Goal: Task Accomplishment & Management: Complete application form

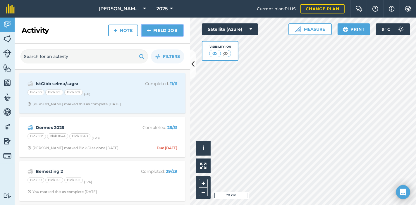
click at [163, 29] on link "Field Job" at bounding box center [163, 31] width 42 height 12
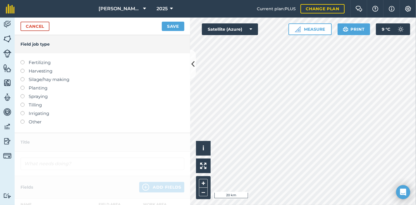
click at [21, 98] on label "Spraying" at bounding box center [102, 96] width 164 height 7
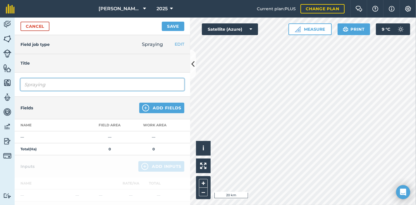
click at [49, 85] on input "Spraying" at bounding box center [102, 84] width 164 height 12
drag, startPoint x: 47, startPoint y: 84, endPoint x: 4, endPoint y: 89, distance: 43.5
click at [4, 89] on div "Activity Fields Livestock Features Maps Team Vehicles Data Reporting Billing Tu…" at bounding box center [208, 111] width 416 height 187
type input "Merbine Spuit1"
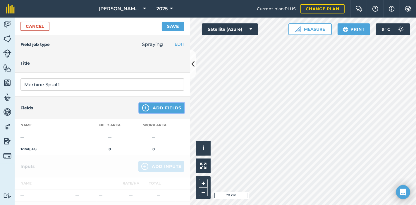
click at [142, 106] on img at bounding box center [145, 107] width 7 height 7
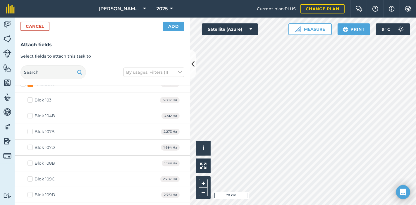
scroll to position [357, 0]
click at [22, 113] on label "Merbine" at bounding box center [89, 116] width 138 height 6
click at [22, 113] on input "Merbine" at bounding box center [22, 115] width 4 height 4
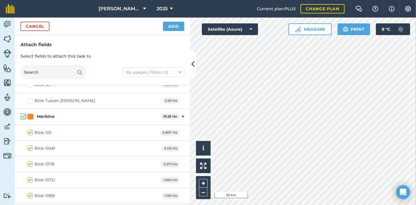
checkbox input "true"
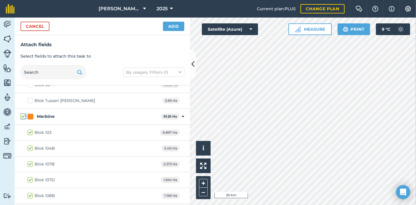
checkbox input "true"
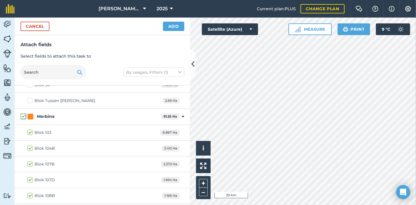
checkbox input "true"
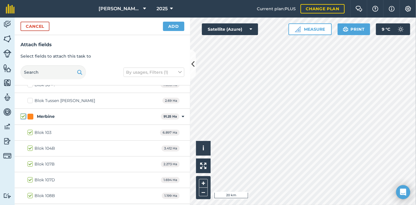
checkbox input "true"
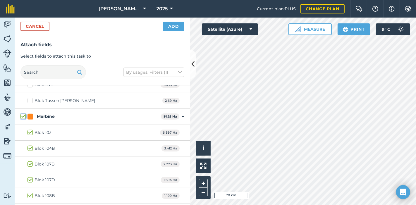
checkbox input "true"
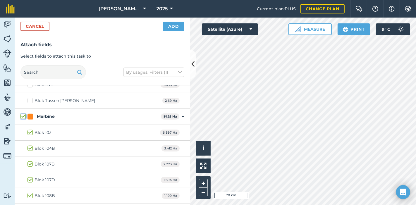
checkbox input "true"
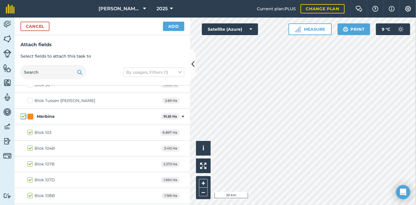
checkbox input "true"
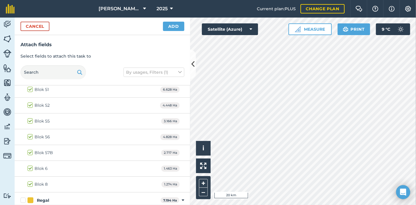
scroll to position [779, 0]
click at [173, 24] on button "Add" at bounding box center [173, 26] width 21 height 9
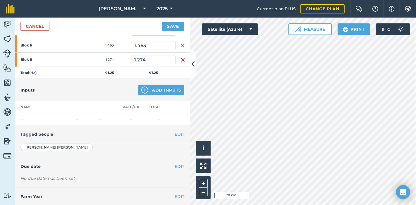
scroll to position [518, 0]
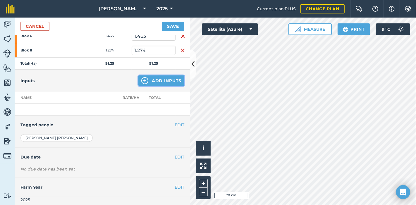
click at [163, 77] on button "Add Inputs" at bounding box center [161, 80] width 46 height 11
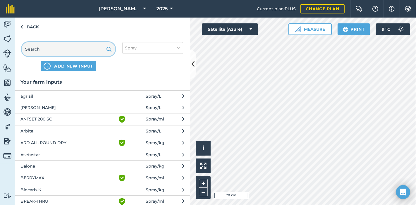
click at [53, 49] on input "text" at bounding box center [69, 49] width 94 height 14
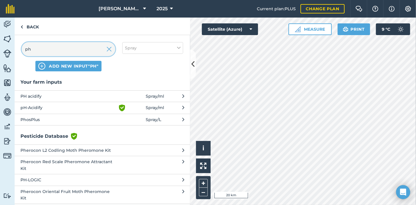
type input "ph"
click at [57, 107] on span "pH-Acidify" at bounding box center [68, 107] width 96 height 7
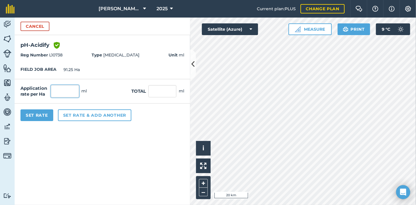
click at [62, 90] on input "text" at bounding box center [65, 91] width 28 height 12
type input "150"
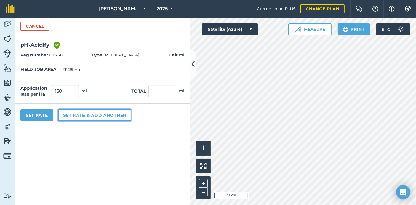
type input "13,687.5"
click at [86, 112] on button "Set rate & add another" at bounding box center [94, 115] width 73 height 12
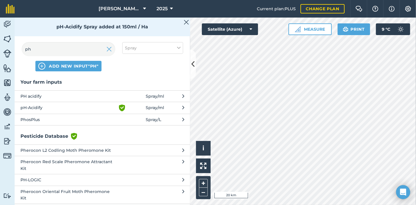
click at [42, 118] on span "PhosPlus" at bounding box center [68, 119] width 96 height 6
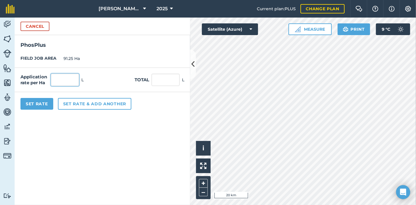
click at [55, 77] on input "text" at bounding box center [65, 80] width 28 height 12
type input "2"
type input "182.5"
click at [82, 103] on button "Set rate & add another" at bounding box center [94, 104] width 73 height 12
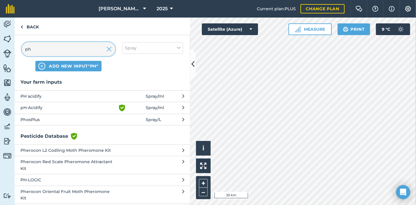
drag, startPoint x: 39, startPoint y: 49, endPoint x: 14, endPoint y: 54, distance: 25.5
click at [14, 54] on div "Activity Fields Livestock Features Maps Team Vehicles Data Reporting Billing Tu…" at bounding box center [208, 111] width 416 height 187
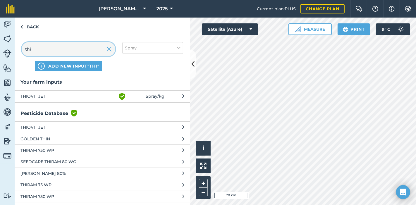
type input "thi"
click at [37, 95] on span "THIOVIT JET" at bounding box center [68, 96] width 96 height 7
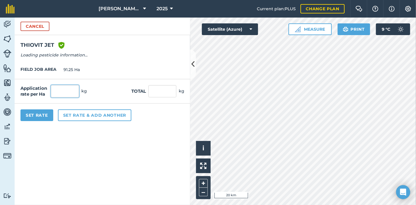
click at [63, 89] on input "text" at bounding box center [65, 91] width 28 height 12
type input "2.5"
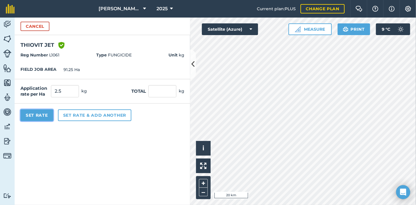
type input "228.125"
click at [35, 115] on button "Set Rate" at bounding box center [36, 115] width 33 height 12
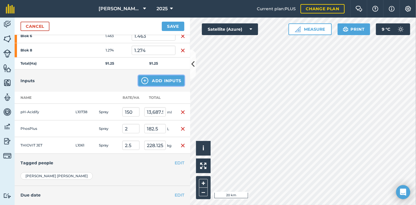
click at [164, 75] on button "Add Inputs" at bounding box center [161, 80] width 46 height 11
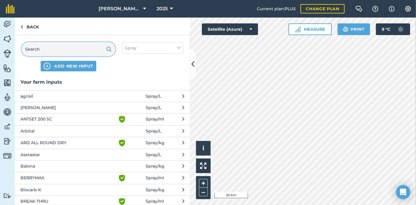
click at [43, 50] on input "text" at bounding box center [69, 49] width 94 height 14
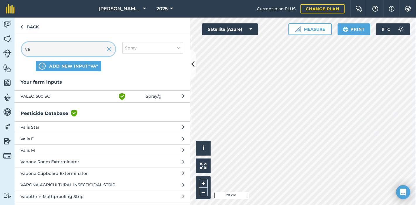
type input "va"
click at [53, 93] on span "VALEO 500 SC" at bounding box center [68, 96] width 96 height 7
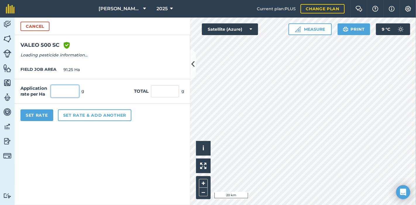
click at [62, 90] on input "text" at bounding box center [65, 91] width 28 height 12
type input "400"
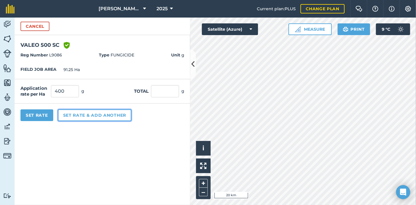
type input "36,500"
click at [89, 112] on button "Set rate & add another" at bounding box center [94, 115] width 73 height 12
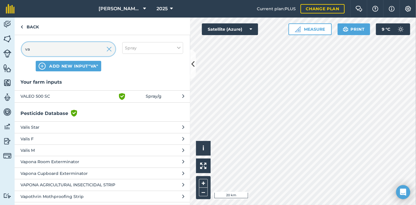
drag, startPoint x: 36, startPoint y: 48, endPoint x: 60, endPoint y: 48, distance: 23.7
click at [60, 48] on input "va" at bounding box center [69, 49] width 94 height 14
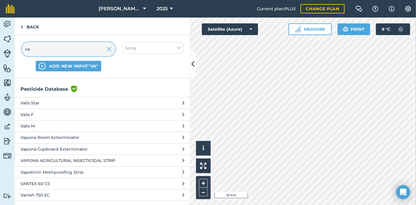
scroll to position [0, 0]
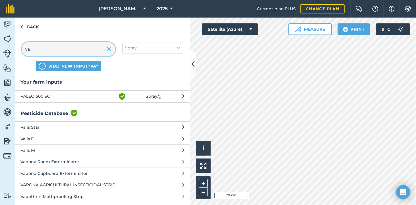
drag, startPoint x: 32, startPoint y: 49, endPoint x: 25, endPoint y: 51, distance: 7.3
click at [25, 51] on input "va" at bounding box center [69, 49] width 94 height 14
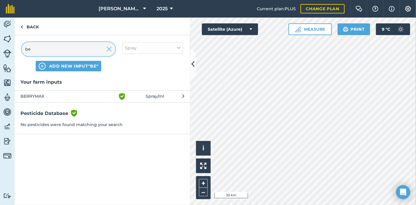
type input "be"
click at [66, 96] on span "BERRYMAX" at bounding box center [68, 96] width 96 height 7
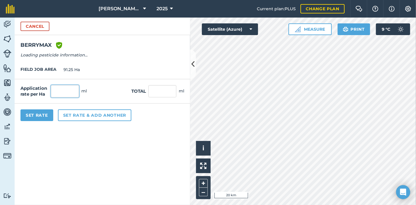
click at [62, 89] on input "text" at bounding box center [65, 91] width 28 height 12
type input "100"
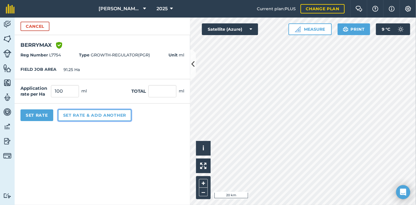
type input "9,125"
click at [82, 113] on button "Set rate & add another" at bounding box center [94, 115] width 73 height 12
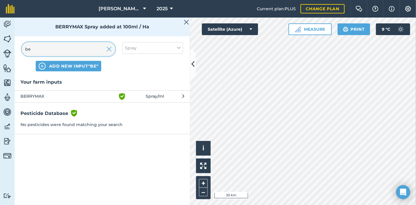
drag, startPoint x: 46, startPoint y: 50, endPoint x: 22, endPoint y: 56, distance: 25.7
click at [22, 56] on div "be ADD NEW INPUT "be"" at bounding box center [69, 56] width 94 height 29
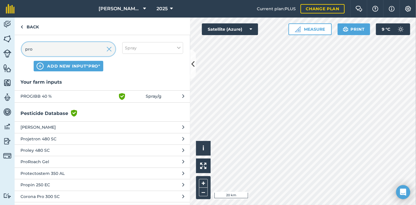
type input "pro"
click at [37, 94] on span "PROGIBB 40 %" at bounding box center [68, 96] width 96 height 7
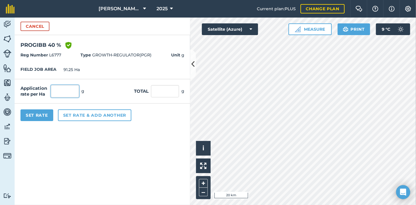
click at [68, 91] on input "text" at bounding box center [65, 91] width 28 height 12
type input "2.5"
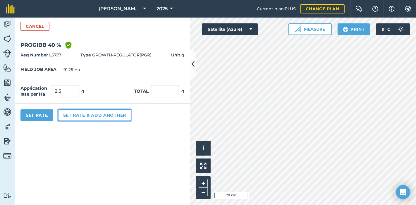
type input "228.125"
click at [82, 115] on button "Set rate & add another" at bounding box center [94, 115] width 73 height 12
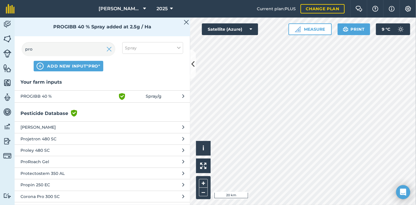
click at [56, 94] on span "PROGIBB 40 %" at bounding box center [68, 96] width 96 height 7
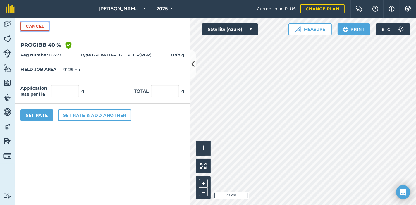
click at [35, 24] on button "Cancel" at bounding box center [34, 26] width 29 height 9
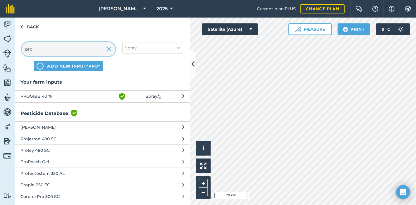
drag, startPoint x: 50, startPoint y: 49, endPoint x: 25, endPoint y: 54, distance: 26.0
click at [25, 54] on input "pro" at bounding box center [69, 49] width 94 height 14
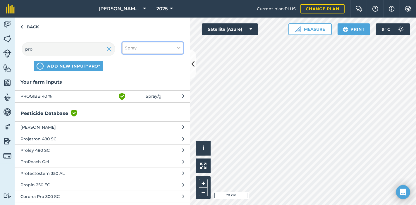
click at [177, 47] on icon at bounding box center [179, 48] width 4 height 6
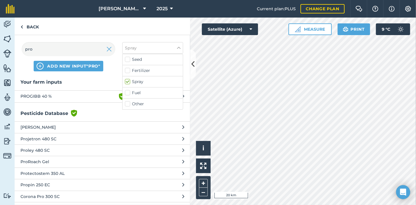
click at [172, 70] on label "Fertilizer" at bounding box center [153, 71] width 56 height 6
click at [129, 70] on input "Fertilizer" at bounding box center [127, 70] width 4 height 4
checkbox input "true"
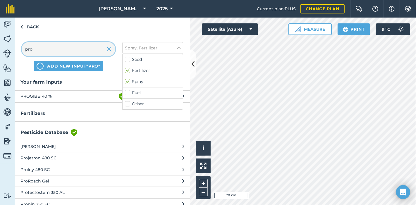
drag, startPoint x: 41, startPoint y: 50, endPoint x: 13, endPoint y: 55, distance: 28.6
click at [13, 55] on div "Activity Fields Livestock Features Maps Team Vehicles Data Reporting Billing Tu…" at bounding box center [208, 111] width 416 height 187
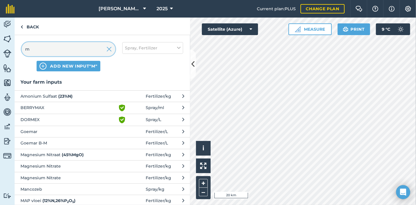
type input "m"
click at [50, 154] on span "Magnesium Nitraat ( 45 % MgO )" at bounding box center [68, 154] width 96 height 6
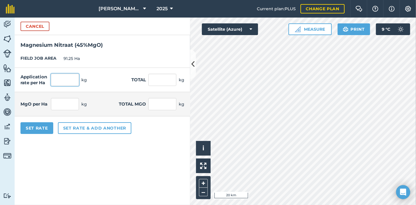
click at [64, 82] on input "text" at bounding box center [65, 80] width 28 height 12
type input "2.5"
type input "228.125"
type input "1.125"
type input "102.656"
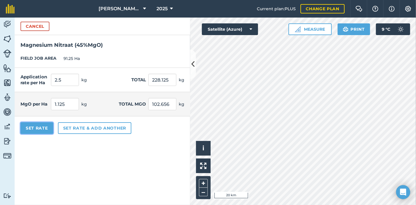
click at [42, 128] on button "Set Rate" at bounding box center [36, 128] width 33 height 12
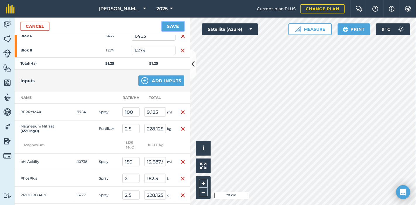
click at [171, 27] on button "Save" at bounding box center [173, 26] width 23 height 9
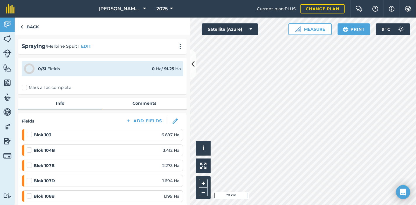
click at [29, 132] on label at bounding box center [30, 132] width 7 height 0
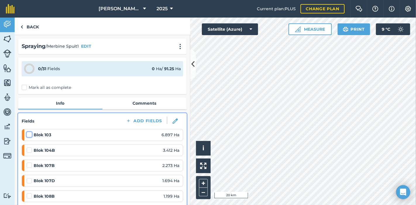
click at [29, 134] on input "checkbox" at bounding box center [29, 134] width 4 height 4
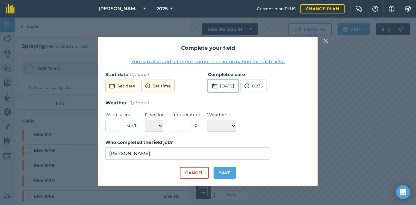
click at [237, 84] on button "[DATE]" at bounding box center [223, 86] width 30 height 13
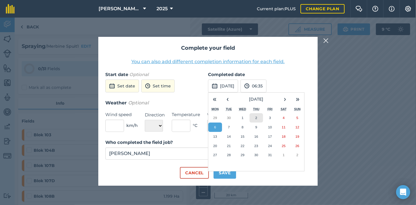
click at [257, 118] on abbr "2" at bounding box center [256, 118] width 2 height 4
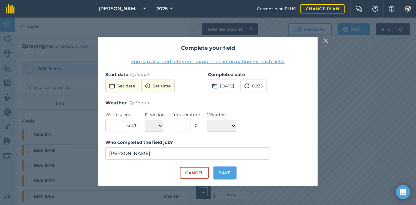
click at [228, 172] on button "Save" at bounding box center [224, 173] width 23 height 12
checkbox input "true"
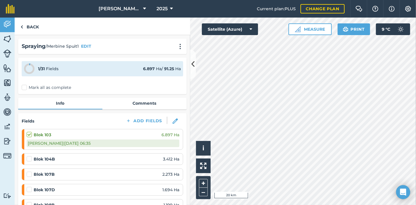
click at [29, 156] on label at bounding box center [30, 156] width 7 height 0
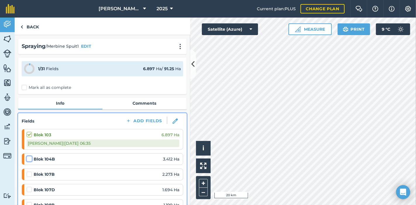
click at [29, 158] on input "checkbox" at bounding box center [29, 158] width 4 height 4
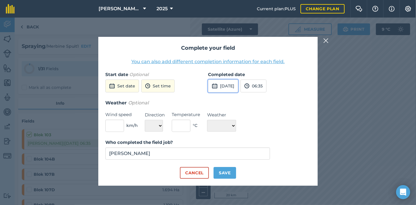
click at [231, 84] on button "[DATE]" at bounding box center [223, 86] width 30 height 13
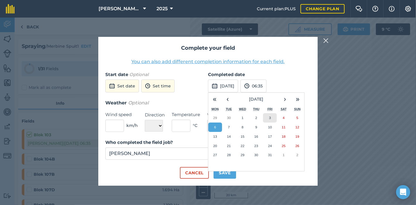
click at [267, 119] on button "3" at bounding box center [270, 117] width 14 height 9
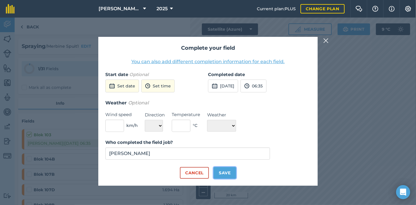
click at [227, 172] on button "Save" at bounding box center [224, 173] width 23 height 12
checkbox input "true"
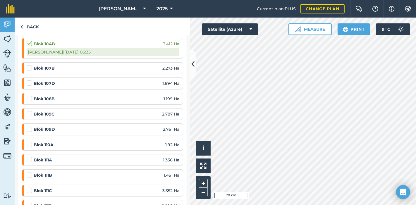
scroll to position [130, 0]
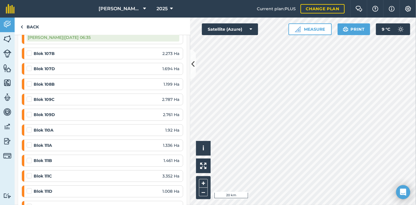
click at [28, 142] on label at bounding box center [30, 142] width 7 height 0
click at [28, 144] on input "checkbox" at bounding box center [29, 144] width 4 height 4
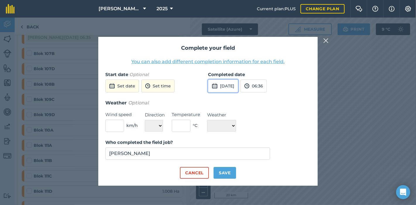
click at [234, 86] on button "[DATE]" at bounding box center [223, 86] width 30 height 13
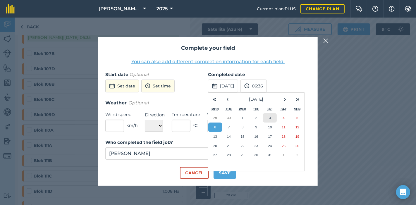
click at [271, 119] on button "3" at bounding box center [270, 117] width 14 height 9
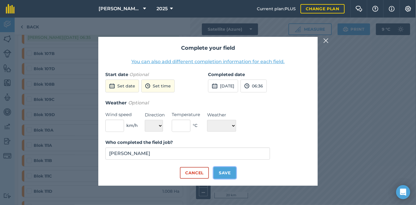
click at [229, 172] on button "Save" at bounding box center [224, 173] width 23 height 12
checkbox input "true"
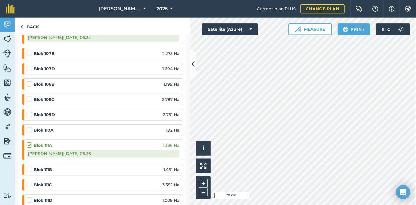
click at [47, 166] on strong "Blok 111B" at bounding box center [43, 169] width 18 height 6
click at [27, 182] on label at bounding box center [30, 182] width 7 height 0
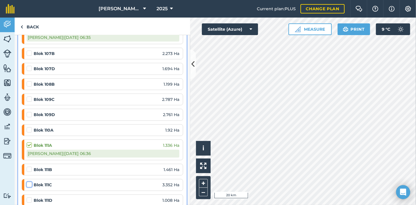
click at [27, 182] on input "checkbox" at bounding box center [29, 184] width 4 height 4
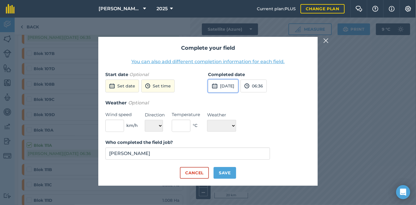
click at [231, 84] on button "[DATE]" at bounding box center [223, 86] width 30 height 13
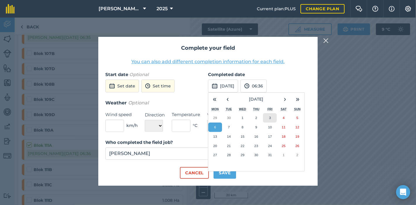
click at [270, 119] on abbr "3" at bounding box center [270, 118] width 2 height 4
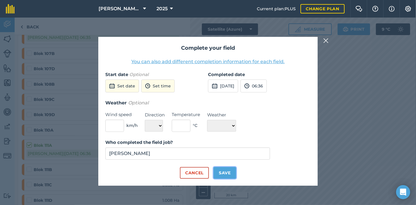
click at [226, 172] on button "Save" at bounding box center [224, 173] width 23 height 12
checkbox input "true"
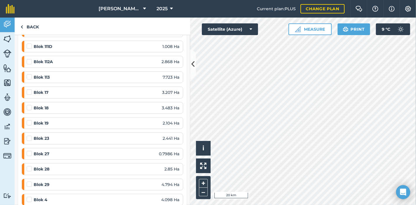
scroll to position [325, 0]
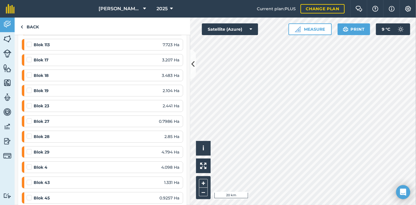
click at [29, 118] on label at bounding box center [30, 118] width 7 height 0
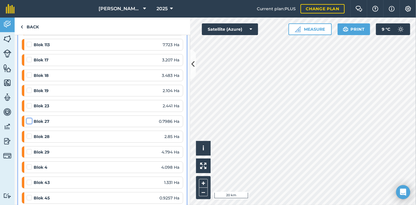
click at [29, 118] on input "checkbox" at bounding box center [29, 120] width 4 height 4
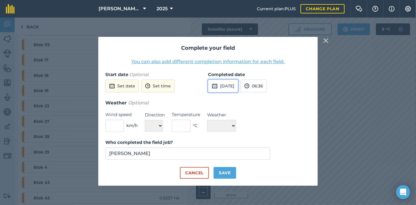
click at [227, 83] on button "[DATE]" at bounding box center [223, 86] width 30 height 13
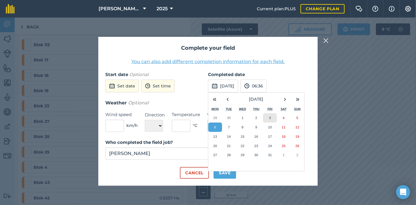
click at [270, 119] on abbr "3" at bounding box center [270, 118] width 2 height 4
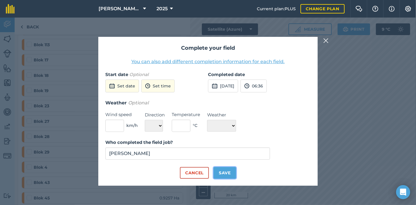
click at [229, 171] on button "Save" at bounding box center [224, 173] width 23 height 12
checkbox input "true"
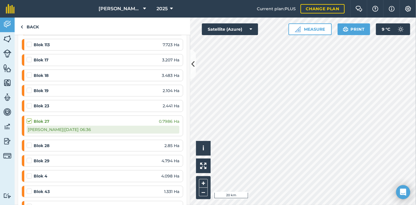
click at [29, 142] on label at bounding box center [30, 142] width 7 height 0
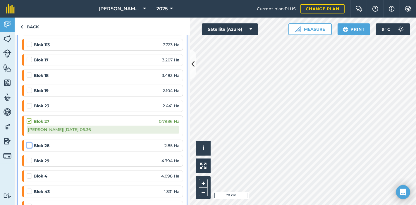
click at [29, 142] on input "checkbox" at bounding box center [29, 144] width 4 height 4
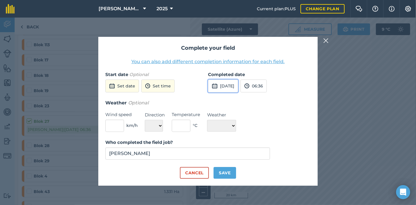
click at [238, 85] on button "[DATE]" at bounding box center [223, 86] width 30 height 13
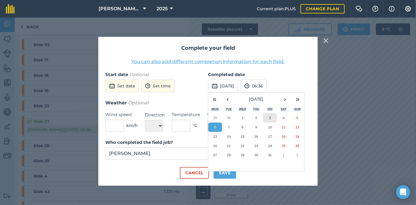
click at [271, 118] on button "3" at bounding box center [270, 117] width 14 height 9
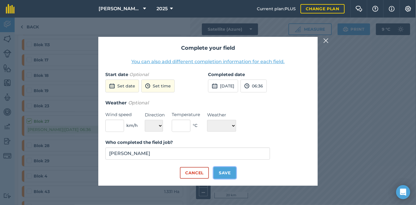
click at [226, 171] on button "Save" at bounding box center [224, 173] width 23 height 12
checkbox input "true"
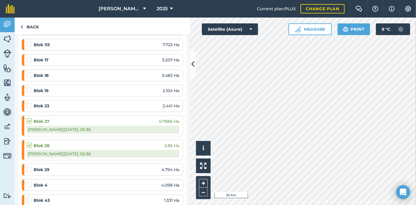
click at [29, 167] on label at bounding box center [30, 167] width 7 height 0
click at [29, 167] on input "checkbox" at bounding box center [29, 169] width 4 height 4
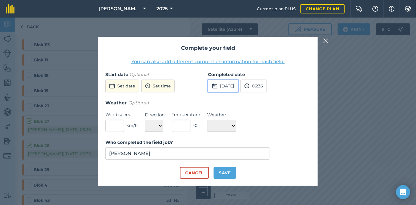
click at [230, 87] on button "[DATE]" at bounding box center [223, 86] width 30 height 13
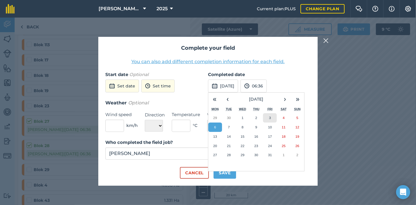
click at [268, 117] on button "3" at bounding box center [270, 117] width 14 height 9
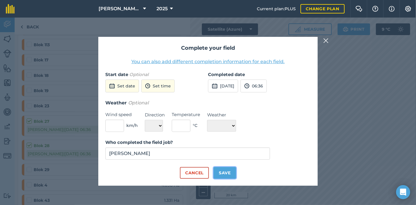
drag, startPoint x: 223, startPoint y: 172, endPoint x: 198, endPoint y: 172, distance: 25.1
click at [223, 172] on button "Save" at bounding box center [224, 173] width 23 height 12
checkbox input "true"
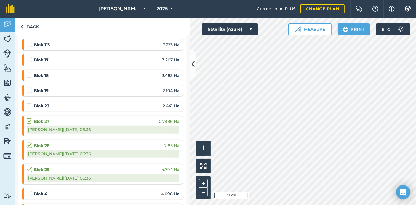
click at [30, 191] on label at bounding box center [30, 191] width 7 height 0
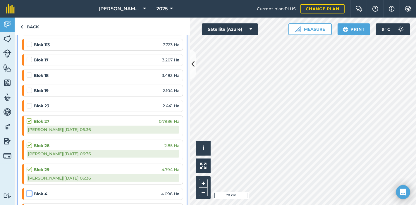
click at [30, 191] on input "checkbox" at bounding box center [29, 193] width 4 height 4
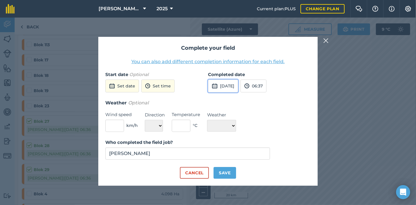
click at [234, 88] on button "[DATE]" at bounding box center [223, 86] width 30 height 13
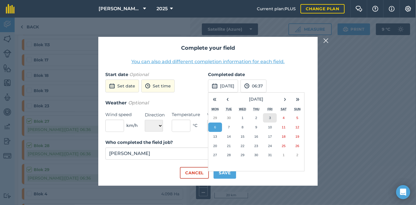
click at [272, 118] on button "3" at bounding box center [270, 117] width 14 height 9
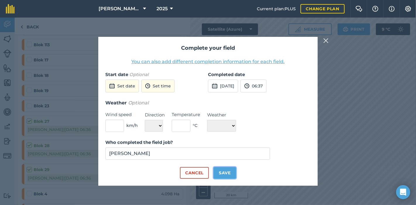
click at [226, 170] on button "Save" at bounding box center [224, 173] width 23 height 12
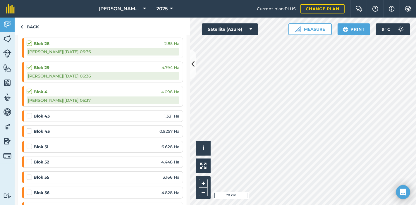
scroll to position [422, 0]
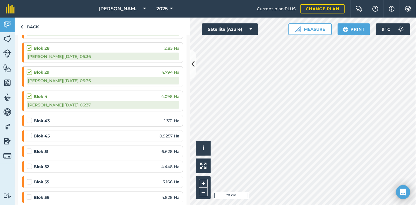
click at [30, 93] on label at bounding box center [30, 93] width 7 height 0
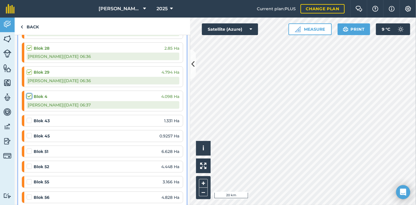
click at [30, 93] on input "checkbox" at bounding box center [29, 95] width 4 height 4
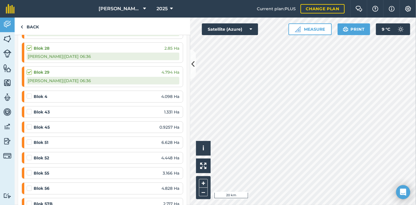
click at [27, 93] on label at bounding box center [30, 93] width 7 height 0
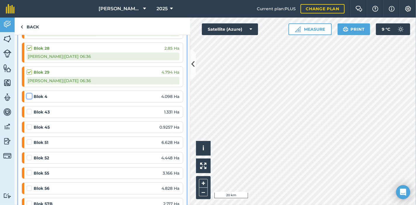
click at [27, 93] on input "checkbox" at bounding box center [29, 95] width 4 height 4
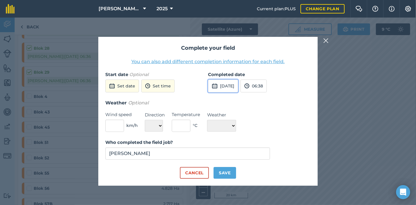
click at [224, 86] on button "[DATE]" at bounding box center [223, 86] width 30 height 13
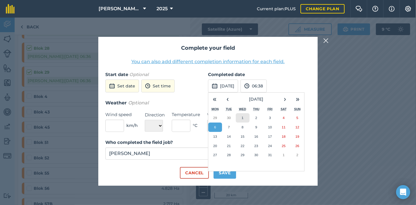
click at [244, 116] on button "1" at bounding box center [243, 117] width 14 height 9
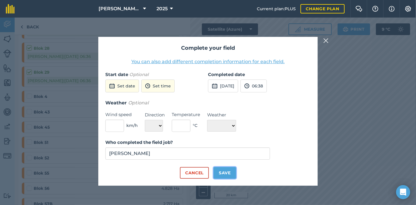
click at [227, 169] on button "Save" at bounding box center [224, 173] width 23 height 12
checkbox input "true"
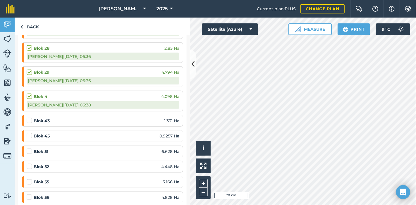
click at [28, 118] on label at bounding box center [30, 118] width 7 height 0
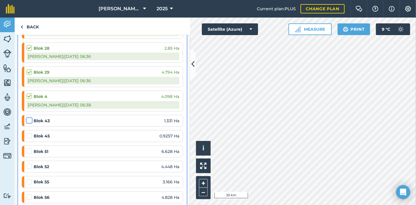
click at [28, 118] on input "checkbox" at bounding box center [29, 120] width 4 height 4
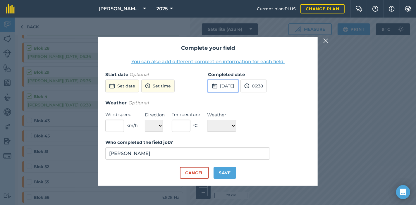
drag, startPoint x: 226, startPoint y: 82, endPoint x: 230, endPoint y: 85, distance: 4.8
click at [226, 82] on button "[DATE]" at bounding box center [223, 86] width 30 height 13
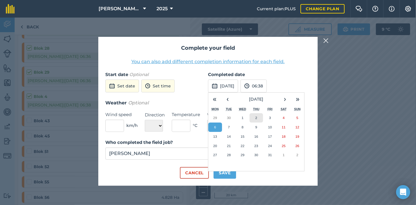
click at [259, 115] on button "2" at bounding box center [256, 117] width 14 height 9
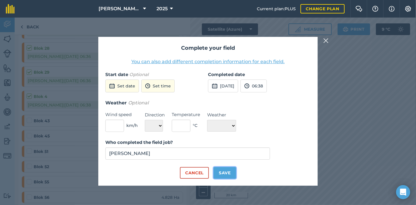
click at [223, 172] on button "Save" at bounding box center [224, 173] width 23 height 12
checkbox input "true"
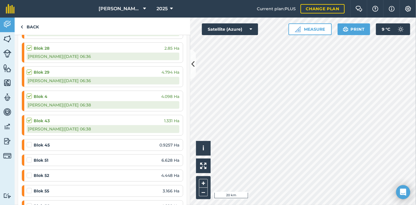
click at [28, 142] on label at bounding box center [30, 142] width 7 height 0
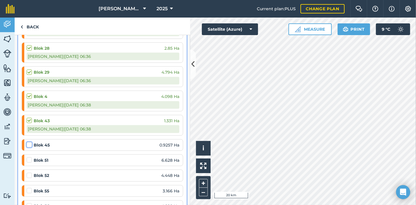
click at [28, 142] on input "checkbox" at bounding box center [29, 144] width 4 height 4
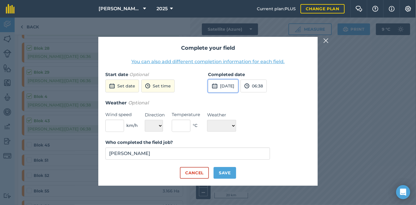
click at [232, 82] on button "[DATE]" at bounding box center [223, 86] width 30 height 13
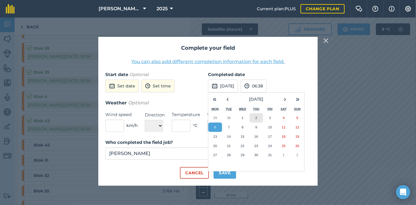
click at [255, 117] on button "2" at bounding box center [256, 117] width 14 height 9
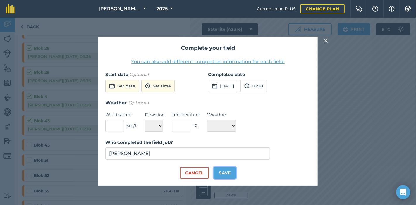
drag, startPoint x: 230, startPoint y: 171, endPoint x: 220, endPoint y: 172, distance: 10.0
click at [230, 171] on button "Save" at bounding box center [224, 173] width 23 height 12
checkbox input "true"
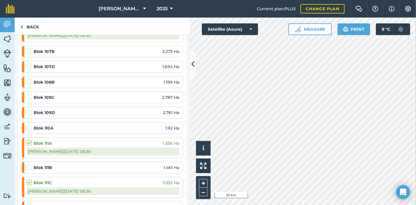
scroll to position [130, 0]
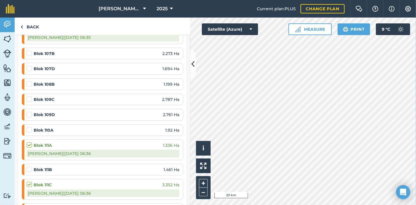
click at [29, 127] on label at bounding box center [30, 127] width 7 height 0
click at [29, 128] on input "checkbox" at bounding box center [29, 129] width 4 height 4
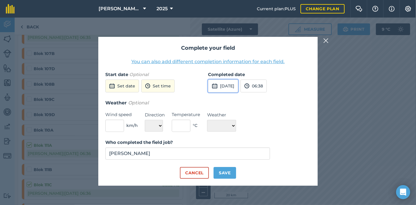
click at [232, 85] on button "[DATE]" at bounding box center [223, 86] width 30 height 13
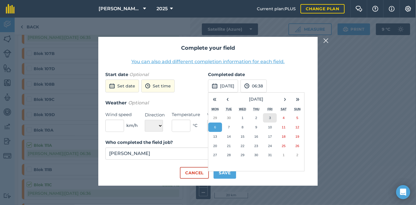
click at [269, 118] on abbr "3" at bounding box center [270, 118] width 2 height 4
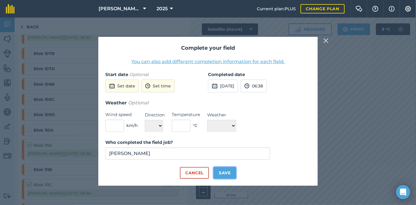
click at [228, 171] on button "Save" at bounding box center [224, 173] width 23 height 12
checkbox input "true"
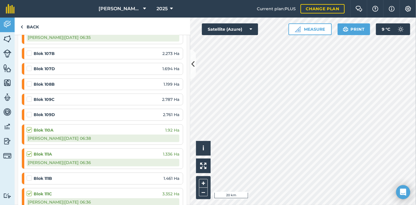
click at [27, 175] on label at bounding box center [30, 175] width 7 height 0
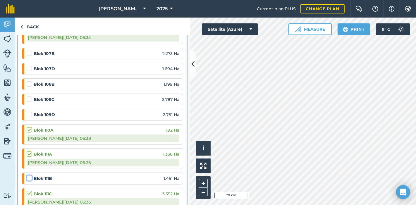
click at [27, 177] on input "checkbox" at bounding box center [29, 177] width 4 height 4
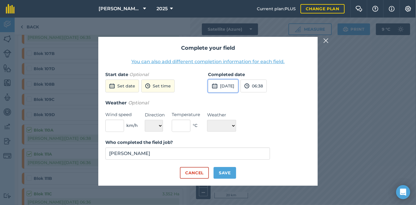
click at [237, 86] on button "[DATE]" at bounding box center [223, 86] width 30 height 13
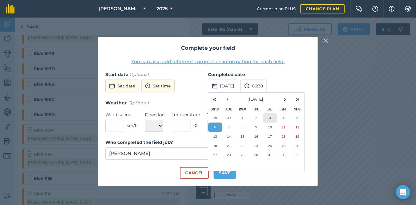
drag, startPoint x: 272, startPoint y: 116, endPoint x: 267, endPoint y: 118, distance: 4.8
click at [271, 116] on button "3" at bounding box center [270, 117] width 14 height 9
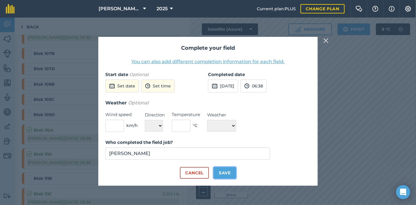
click at [227, 170] on button "Save" at bounding box center [224, 173] width 23 height 12
checkbox input "true"
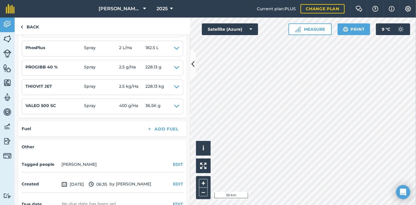
scroll to position [798, 0]
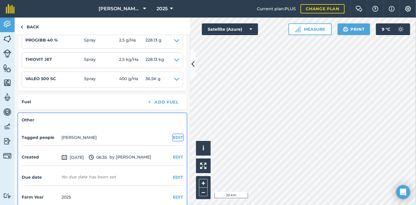
click at [176, 134] on button "EDIT" at bounding box center [178, 137] width 10 height 6
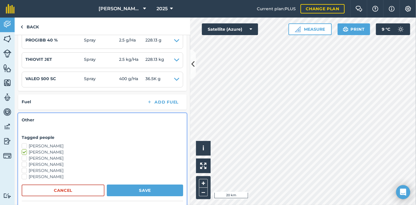
click at [23, 155] on label "[PERSON_NAME]" at bounding box center [102, 158] width 161 height 6
click at [23, 155] on input "[PERSON_NAME]" at bounding box center [24, 157] width 4 height 4
checkbox input "true"
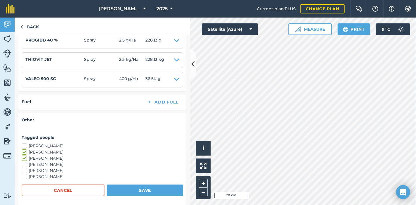
click at [23, 143] on label "[PERSON_NAME]" at bounding box center [102, 146] width 161 height 6
click at [23, 143] on input "[PERSON_NAME]" at bounding box center [24, 145] width 4 height 4
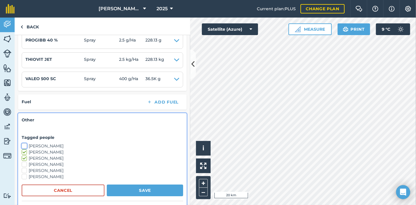
checkbox input "true"
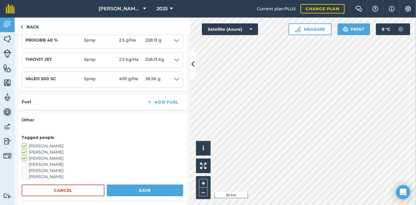
click at [25, 161] on label "[PERSON_NAME]" at bounding box center [102, 164] width 161 height 6
click at [25, 161] on input "[PERSON_NAME]" at bounding box center [24, 163] width 4 height 4
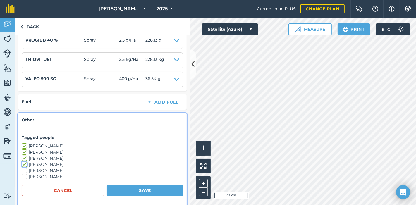
checkbox input "true"
click at [132, 184] on button "Save" at bounding box center [145, 190] width 76 height 12
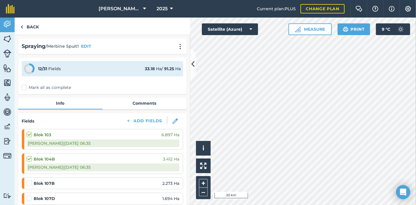
scroll to position [0, 0]
click at [31, 26] on link "Back" at bounding box center [30, 26] width 30 height 17
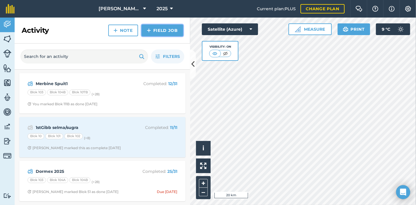
click at [164, 31] on link "Field Job" at bounding box center [163, 31] width 42 height 12
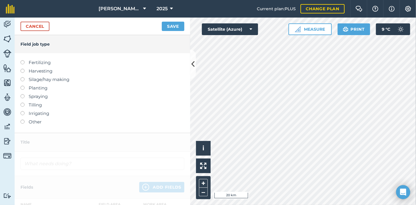
click at [21, 60] on label at bounding box center [24, 60] width 8 height 0
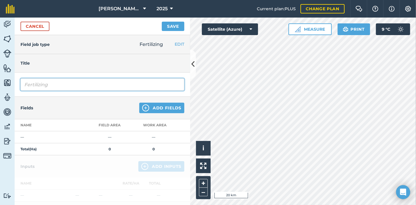
click at [68, 85] on input "Fertilizing" at bounding box center [102, 84] width 164 height 12
drag, startPoint x: 68, startPoint y: 85, endPoint x: 0, endPoint y: 90, distance: 68.0
click at [0, 90] on div "Activity Fields Livestock Features Maps Team Vehicles Data Reporting Billing Tu…" at bounding box center [208, 111] width 416 height 187
type input "Saad tot bol"
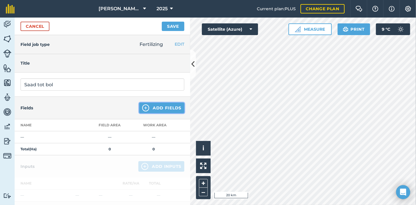
click at [161, 104] on button "Add Fields" at bounding box center [161, 108] width 45 height 11
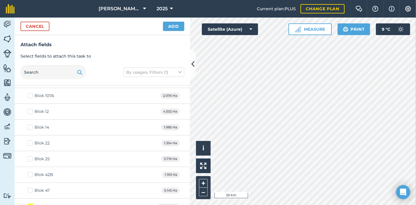
scroll to position [1527, 0]
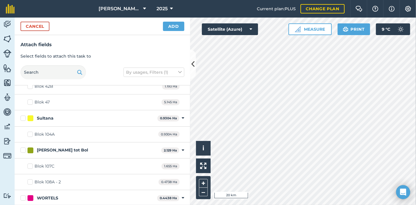
click at [32, 163] on label "Blok 107C" at bounding box center [40, 166] width 27 height 6
click at [31, 163] on input "Blok 107C" at bounding box center [29, 165] width 4 height 4
checkbox input "true"
click at [31, 179] on label "Blok 108A - 2" at bounding box center [43, 182] width 33 height 6
click at [31, 179] on input "Blok 108A - 2" at bounding box center [29, 181] width 4 height 4
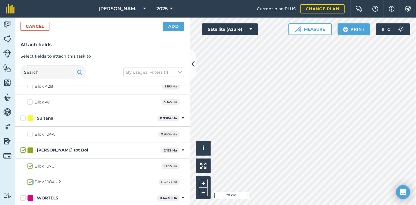
checkbox input "true"
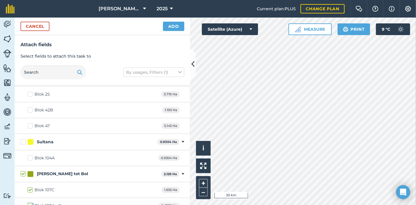
scroll to position [1471, 0]
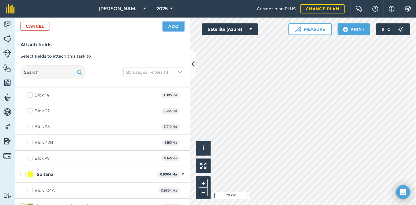
click at [172, 25] on button "Add" at bounding box center [173, 26] width 21 height 9
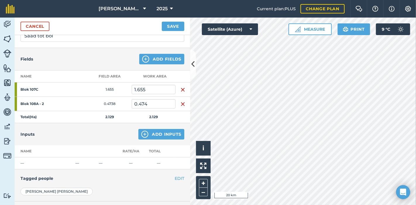
scroll to position [65, 0]
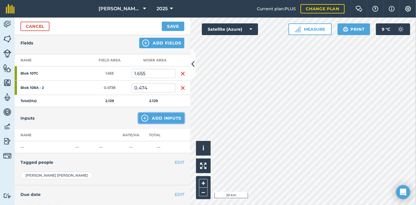
click at [154, 115] on button "Add Inputs" at bounding box center [161, 118] width 46 height 11
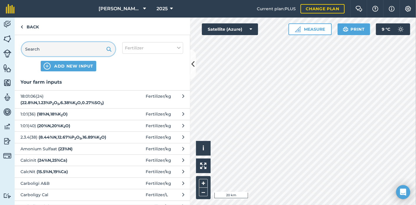
click at [40, 49] on input "text" at bounding box center [69, 49] width 94 height 14
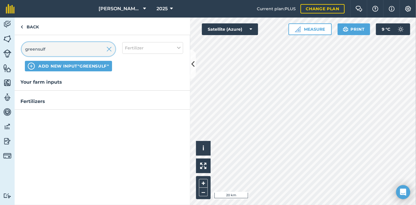
type input "greensulf"
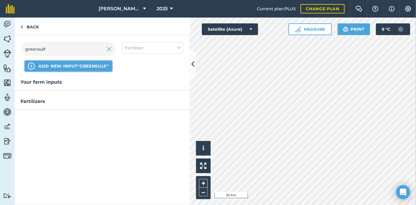
click at [62, 66] on span "ADD NEW INPUT "greensulf"" at bounding box center [73, 66] width 71 height 6
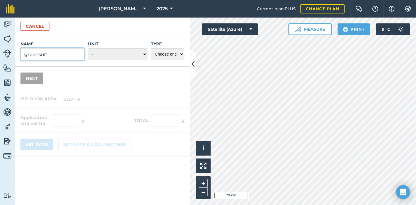
drag, startPoint x: 49, startPoint y: 55, endPoint x: 4, endPoint y: 61, distance: 45.7
click at [4, 61] on div "Activity Fields Livestock Features Maps Team Vehicles Data Reporting Billing Tu…" at bounding box center [208, 111] width 416 height 187
type input "GreenSulf"
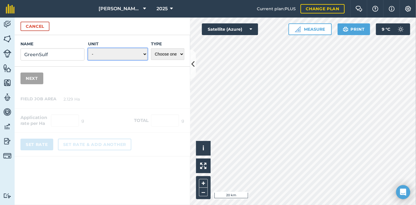
click at [144, 52] on select "- Grams/g Kilograms/kg Metric tonnes/t Millilitres/ml Litres/L Ounces/oz Pounds…" at bounding box center [117, 54] width 59 height 12
select select "KILOGRAMS"
click at [88, 48] on select "- Grams/g Kilograms/kg Metric tonnes/t Millilitres/ml Litres/L Ounces/oz Pounds…" at bounding box center [117, 54] width 59 height 12
click at [180, 54] on select "Choose one Fertilizer Seed Spray Fuel Other" at bounding box center [167, 54] width 33 height 12
select select "FERTILIZER"
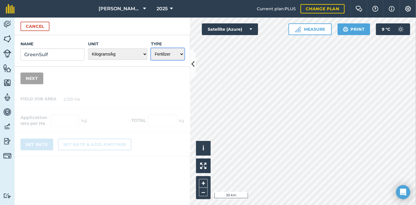
click at [151, 48] on select "Choose one Fertilizer Seed Spray Fuel Other" at bounding box center [167, 54] width 33 height 12
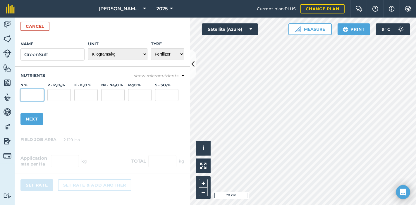
click at [28, 95] on input "N %" at bounding box center [31, 95] width 23 height 12
type input "27"
click at [161, 94] on input "S - SO 3 %" at bounding box center [166, 95] width 23 height 12
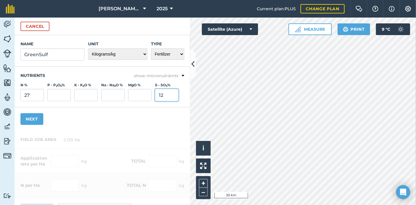
type input "12"
click at [36, 119] on button "Next" at bounding box center [31, 119] width 23 height 12
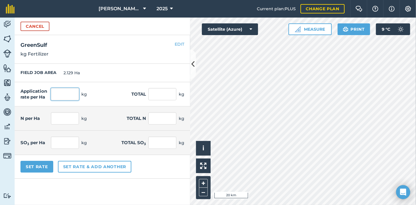
click at [64, 95] on input "text" at bounding box center [65, 94] width 28 height 12
type input "150"
type input "319.35"
type input "40.5"
type input "86.225"
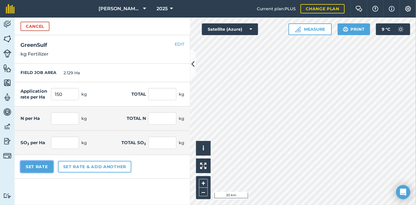
type input "18"
type input "38.322"
click at [32, 165] on button "Set Rate" at bounding box center [36, 167] width 33 height 12
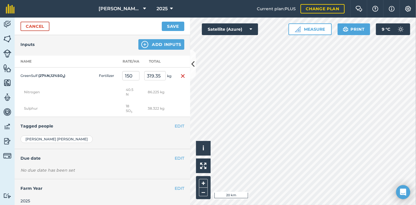
scroll to position [142, 0]
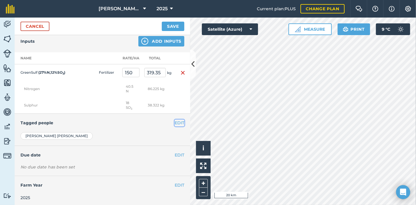
click at [175, 120] on button "EDIT" at bounding box center [180, 123] width 10 height 6
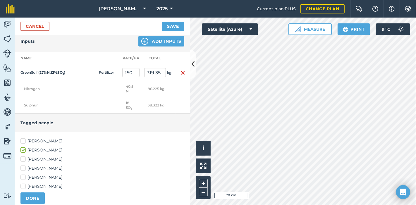
click at [24, 158] on label "[PERSON_NAME]" at bounding box center [102, 159] width 164 height 6
click at [24, 158] on input "[PERSON_NAME]" at bounding box center [22, 158] width 4 height 4
checkbox input "true"
drag, startPoint x: 24, startPoint y: 184, endPoint x: 30, endPoint y: 192, distance: 10.6
click at [25, 184] on label "[PERSON_NAME]" at bounding box center [102, 186] width 164 height 6
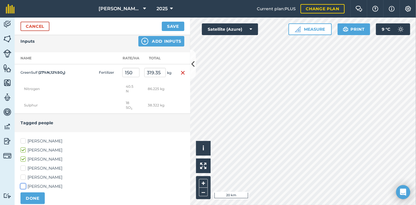
click at [24, 184] on input "[PERSON_NAME]" at bounding box center [22, 185] width 4 height 4
checkbox input "true"
click at [34, 196] on button "DONE" at bounding box center [32, 198] width 24 height 12
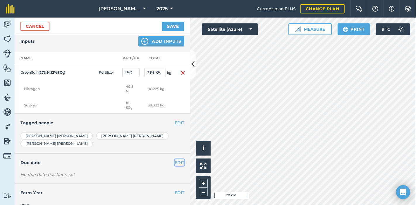
click at [175, 159] on button "EDIT" at bounding box center [180, 162] width 10 height 6
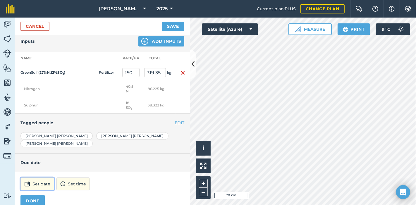
click at [36, 177] on button "Set date" at bounding box center [37, 183] width 34 height 13
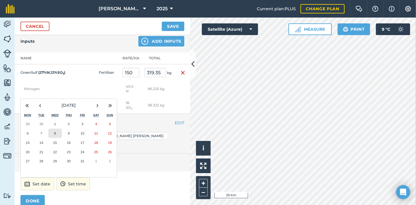
click at [57, 129] on button "8" at bounding box center [55, 133] width 14 height 9
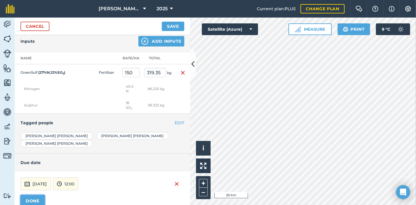
click at [31, 195] on button "DONE" at bounding box center [32, 201] width 24 height 12
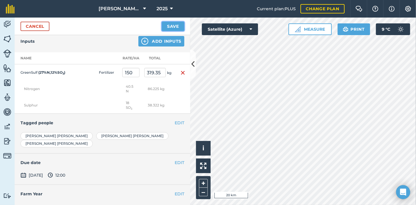
click at [169, 24] on button "Save" at bounding box center [173, 26] width 23 height 9
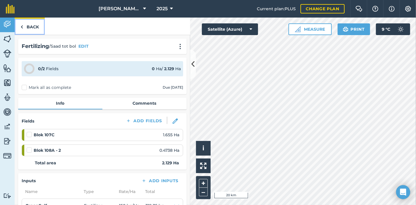
click at [25, 26] on link "Back" at bounding box center [30, 26] width 30 height 17
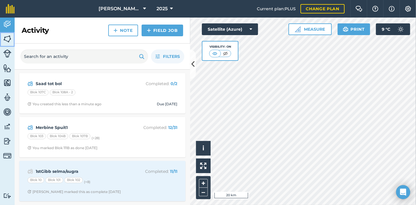
click at [9, 38] on img at bounding box center [7, 38] width 8 height 9
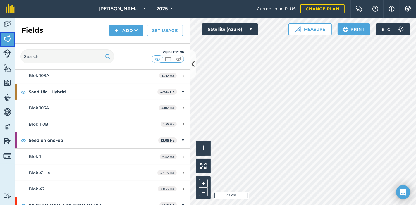
scroll to position [934, 0]
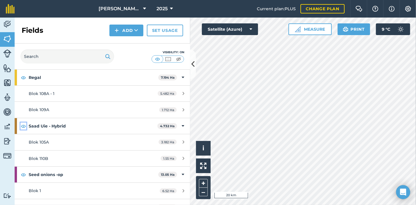
click at [23, 123] on img at bounding box center [23, 126] width 5 height 7
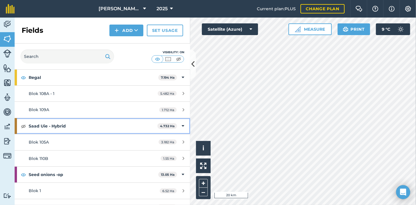
click at [16, 121] on div at bounding box center [16, 126] width 2 height 16
click at [18, 120] on div "Saad Uie - Hybrid 4.732 Ha" at bounding box center [102, 126] width 175 height 16
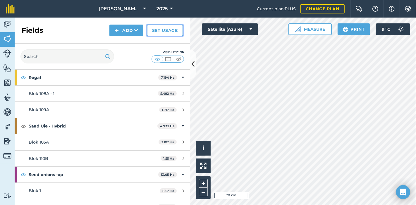
click at [165, 27] on link "Set usage" at bounding box center [165, 31] width 36 height 12
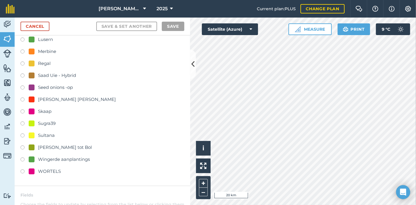
scroll to position [97, 0]
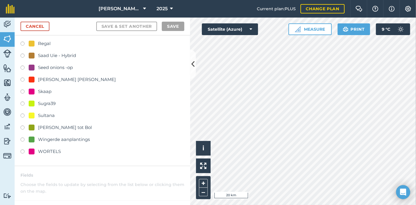
click at [32, 54] on div at bounding box center [32, 56] width 6 height 6
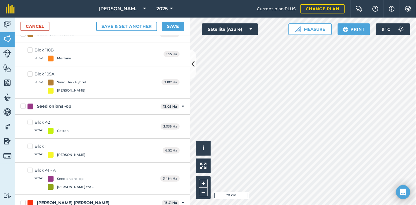
scroll to position [1424, 0]
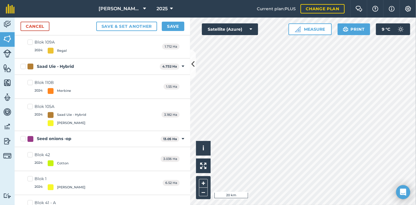
click at [30, 80] on label "Blok 110B 2024 : Merbine" at bounding box center [49, 87] width 44 height 14
click at [30, 80] on input "Blok 110B 2024 : Merbine" at bounding box center [29, 82] width 4 height 4
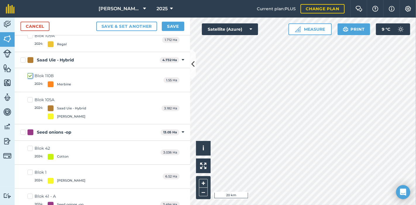
scroll to position [1417, 0]
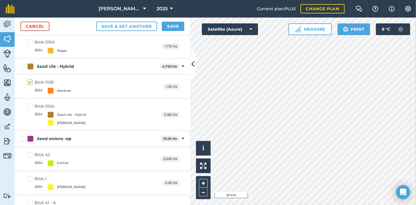
click at [31, 79] on label "Blok 110B 2024 : Merbine" at bounding box center [49, 86] width 44 height 14
click at [31, 79] on input "Blok 110B 2024 : Merbine" at bounding box center [29, 81] width 4 height 4
checkbox input "false"
click at [29, 103] on label "Blok 105A 2024 : Saad Uie - Hybrid Kuilvoer" at bounding box center [56, 114] width 59 height 23
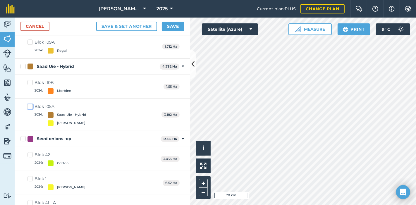
click at [29, 103] on input "Blok 105A 2024 : Saad Uie - Hybrid Kuilvoer" at bounding box center [29, 105] width 4 height 4
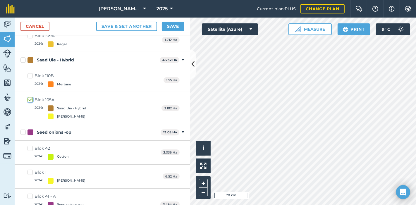
scroll to position [1417, 0]
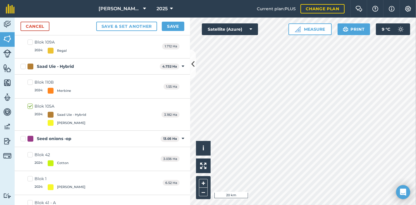
click at [36, 103] on div "Blok 105A" at bounding box center [60, 106] width 52 height 6
click at [31, 103] on input "Blok 105A 2024 : Saad Uie - Hybrid Kuilvoer" at bounding box center [29, 105] width 4 height 4
click at [40, 103] on div "Blok 105A" at bounding box center [60, 106] width 52 height 6
click at [31, 103] on input "Blok 105A 2024 : Saad Uie - Hybrid Kuilvoer" at bounding box center [29, 105] width 4 height 4
click at [45, 103] on div "Blok 105A" at bounding box center [60, 106] width 52 height 6
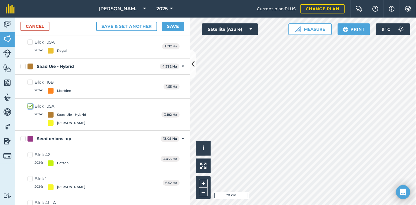
click at [31, 103] on input "Blok 105A 2024 : Saad Uie - Hybrid Kuilvoer" at bounding box center [29, 105] width 4 height 4
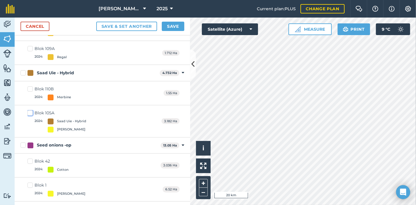
scroll to position [1424, 0]
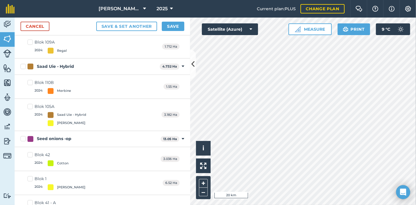
click at [46, 103] on div "Blok 105A" at bounding box center [60, 106] width 52 height 6
click at [31, 103] on input "Blok 105A 2024 : Saad Uie - Hybrid Kuilvoer" at bounding box center [29, 105] width 4 height 4
click at [32, 103] on label "Blok 105A 2024 : Saad Uie - Hybrid Kuilvoer" at bounding box center [56, 114] width 59 height 23
click at [31, 103] on input "Blok 105A 2024 : Saad Uie - Hybrid Kuilvoer" at bounding box center [29, 105] width 4 height 4
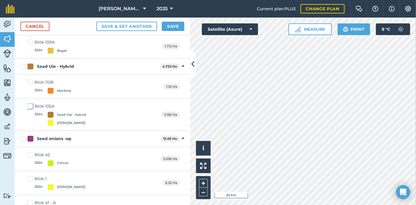
checkbox input "false"
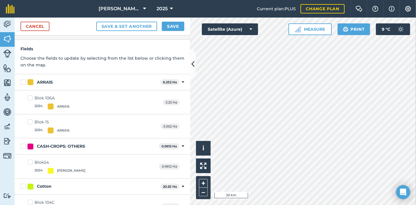
scroll to position [0, 0]
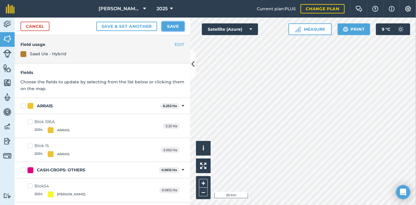
click at [176, 25] on button "Save" at bounding box center [173, 26] width 23 height 9
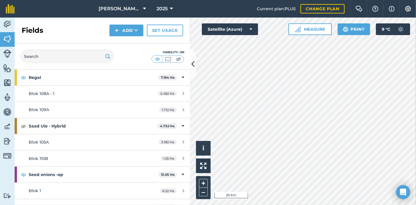
scroll to position [967, 0]
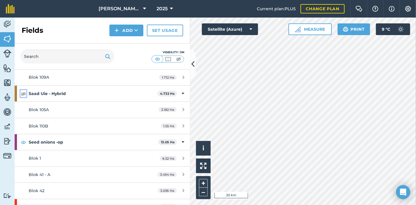
click at [23, 90] on img at bounding box center [23, 93] width 5 height 7
click at [136, 28] on icon at bounding box center [136, 30] width 4 height 6
click at [162, 28] on link "Set usage" at bounding box center [165, 31] width 36 height 12
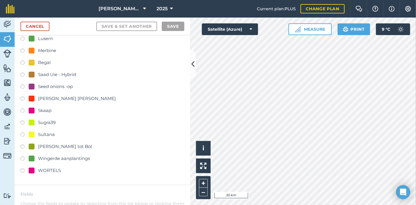
scroll to position [65, 0]
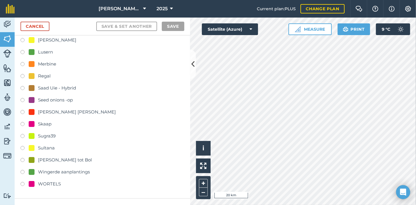
click at [22, 98] on label at bounding box center [24, 101] width 8 height 6
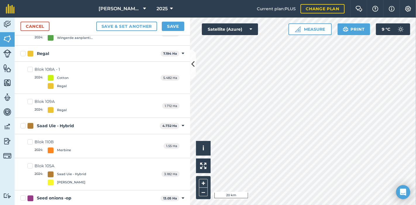
scroll to position [1397, 0]
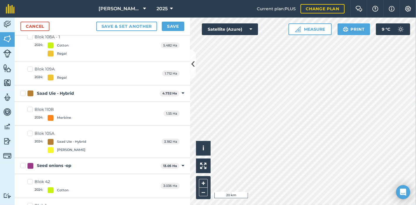
click at [30, 130] on label "Blok 105A 2024 : Saad Uie - Hybrid Kuilvoer" at bounding box center [56, 141] width 59 height 23
click at [30, 130] on input "Blok 105A 2024 : Saad Uie - Hybrid Kuilvoer" at bounding box center [29, 132] width 4 height 4
checkbox input "true"
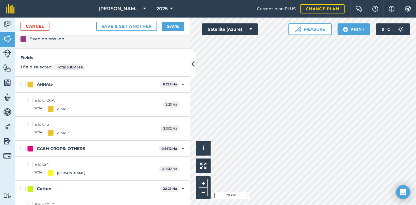
scroll to position [0, 0]
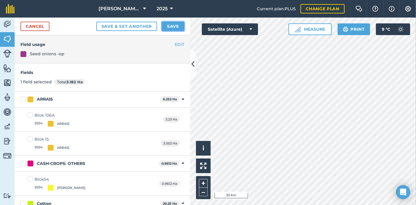
click at [177, 26] on button "Save" at bounding box center [173, 26] width 23 height 9
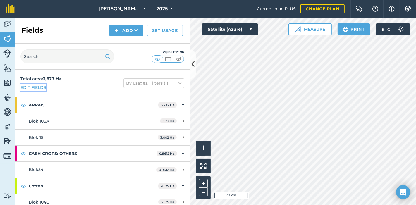
click at [38, 88] on link "Edit fields" at bounding box center [33, 87] width 26 height 6
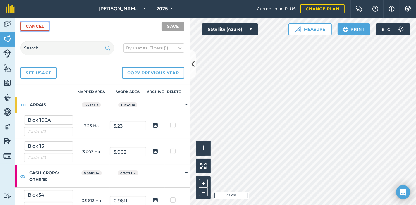
click at [40, 25] on link "Cancel" at bounding box center [34, 26] width 29 height 9
